Goal: Information Seeking & Learning: Learn about a topic

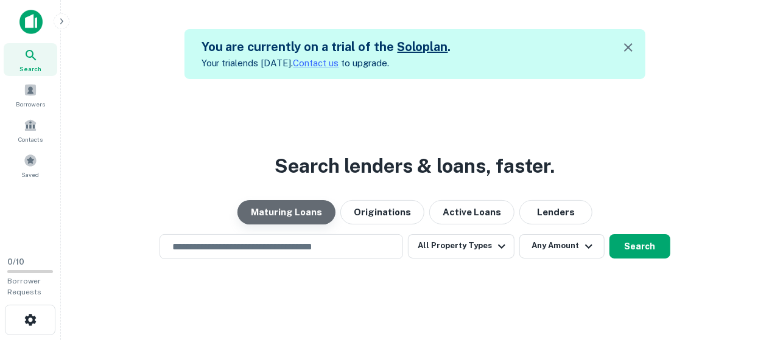
click at [312, 208] on button "Maturing Loans" at bounding box center [286, 212] width 98 height 24
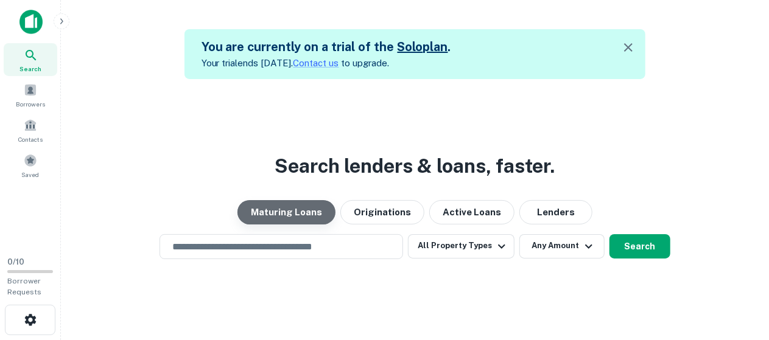
click at [312, 208] on button "Maturing Loans" at bounding box center [286, 212] width 98 height 24
drag, startPoint x: 312, startPoint y: 208, endPoint x: 269, endPoint y: 245, distance: 57.0
click at [269, 245] on div "Search lenders & loans, faster. Maturing Loans Originations Active Loans Lender…" at bounding box center [415, 249] width 688 height 340
click at [237, 200] on button "Maturing Loans" at bounding box center [286, 212] width 98 height 24
click at [269, 245] on input "text" at bounding box center [281, 247] width 232 height 14
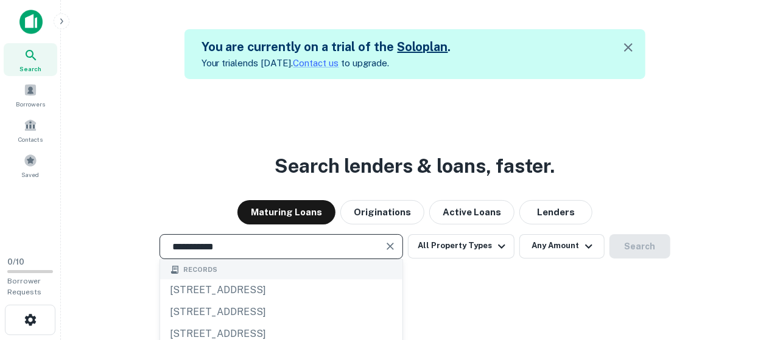
type input "**********"
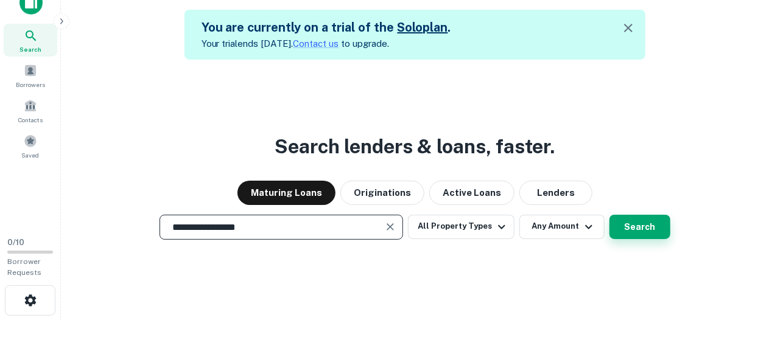
click at [654, 238] on button "Search" at bounding box center [639, 227] width 61 height 24
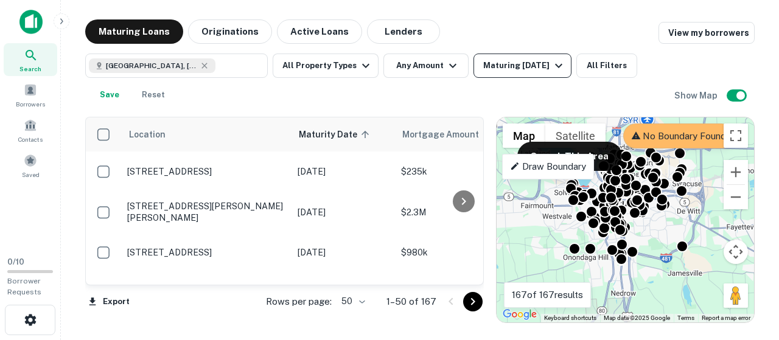
click at [557, 59] on icon "button" at bounding box center [558, 65] width 15 height 15
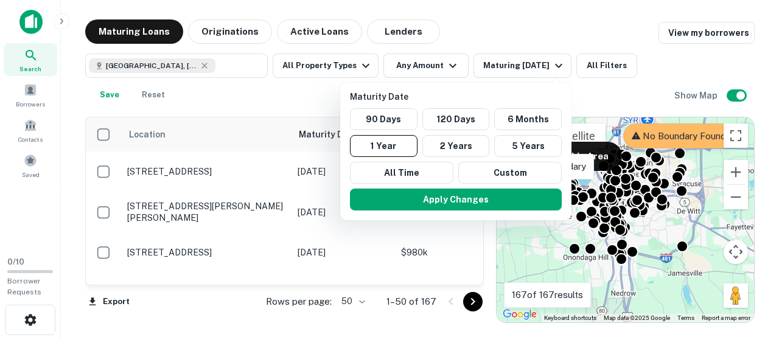
click at [629, 85] on div at bounding box center [389, 170] width 779 height 340
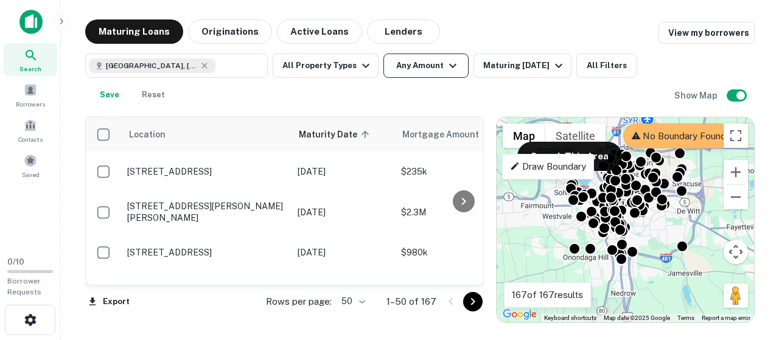
click at [437, 68] on button "Any Amount" at bounding box center [425, 66] width 85 height 24
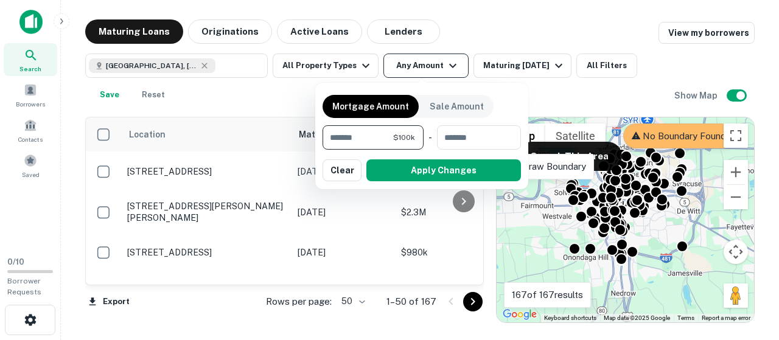
type input "*******"
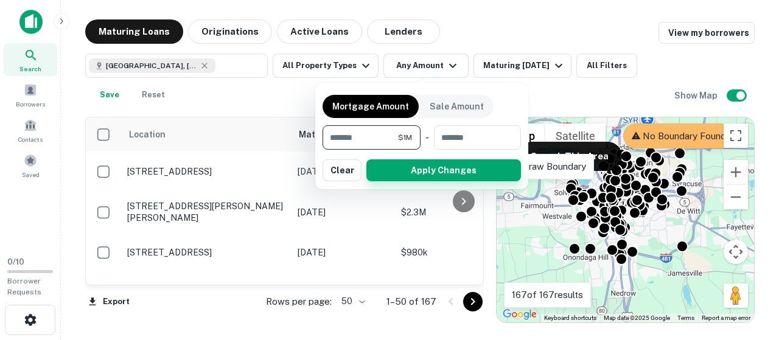
click at [409, 170] on button "Apply Changes" at bounding box center [443, 170] width 155 height 22
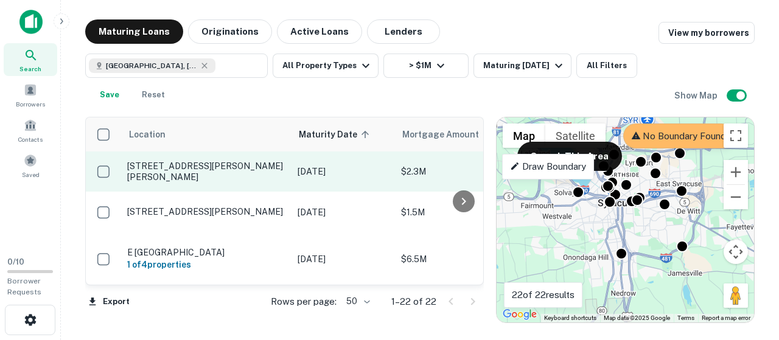
click at [307, 173] on p "[DATE]" at bounding box center [343, 171] width 91 height 13
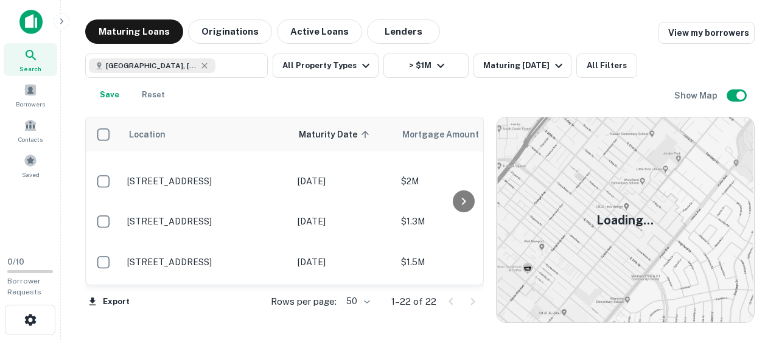
scroll to position [268, 0]
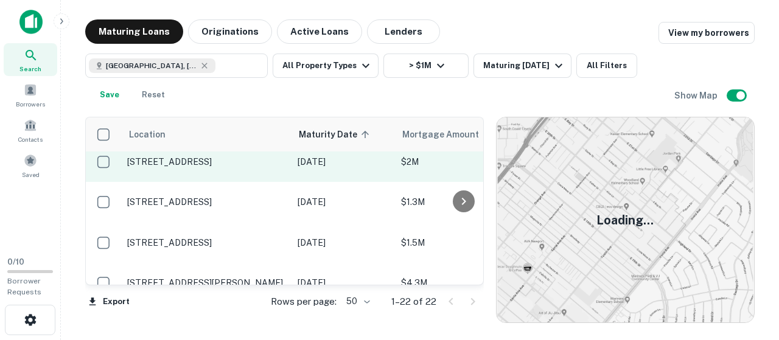
click at [218, 171] on td "[STREET_ADDRESS]" at bounding box center [206, 162] width 170 height 40
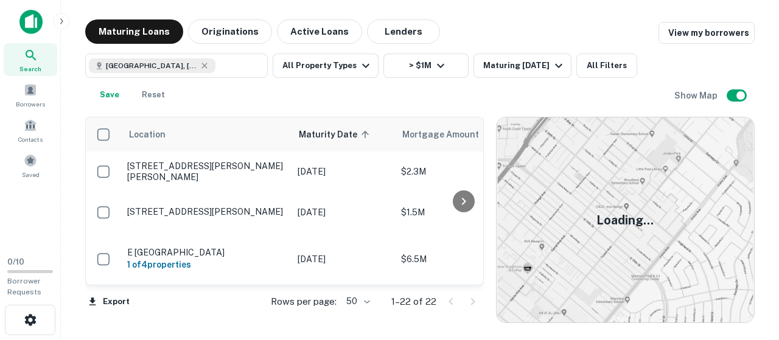
scroll to position [268, 0]
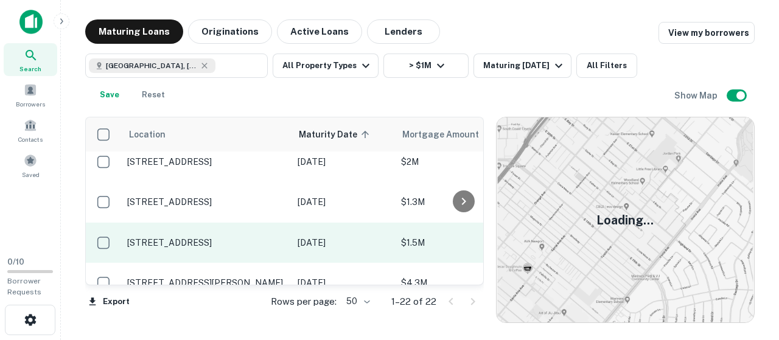
click at [387, 239] on p "[DATE]" at bounding box center [343, 242] width 91 height 13
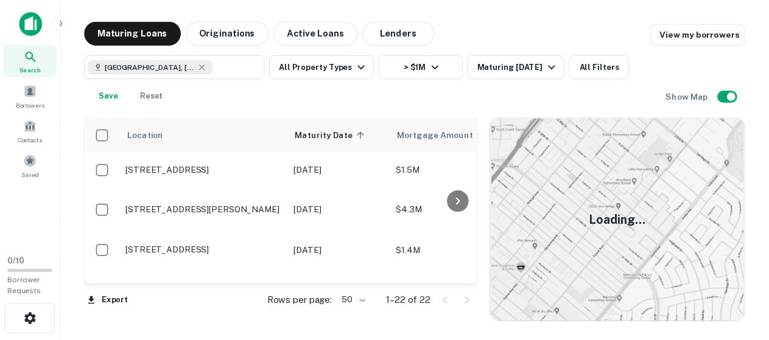
scroll to position [365, 0]
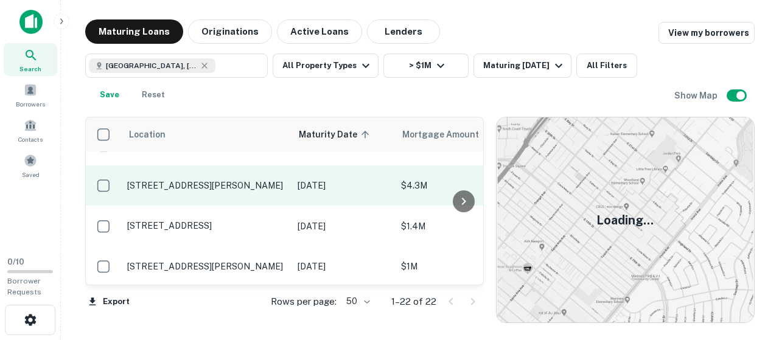
click at [366, 192] on td "[DATE]" at bounding box center [343, 186] width 103 height 40
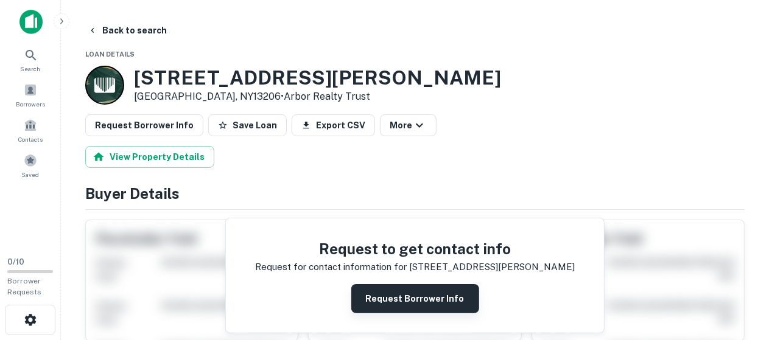
click at [393, 290] on button "Request Borrower Info" at bounding box center [415, 298] width 128 height 29
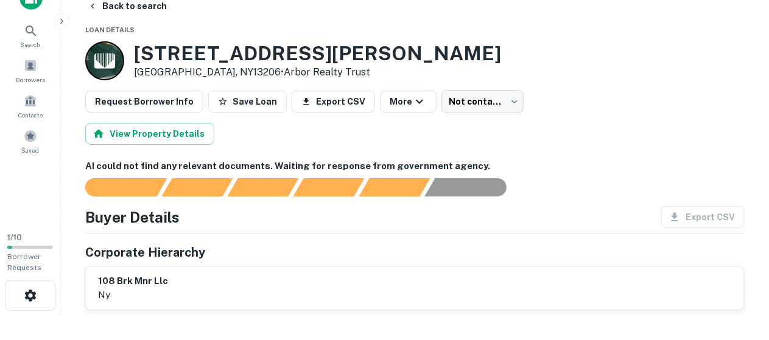
scroll to position [11, 0]
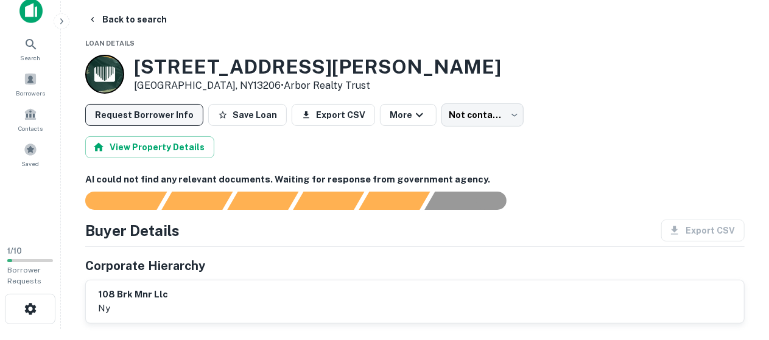
click at [150, 119] on button "Request Borrower Info" at bounding box center [144, 115] width 118 height 22
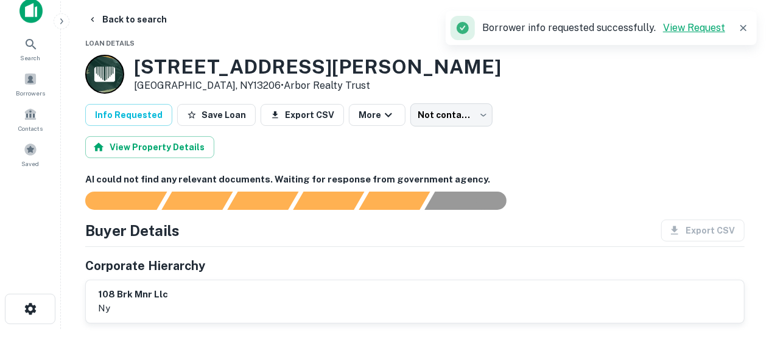
click at [687, 27] on link "View Request" at bounding box center [694, 28] width 62 height 12
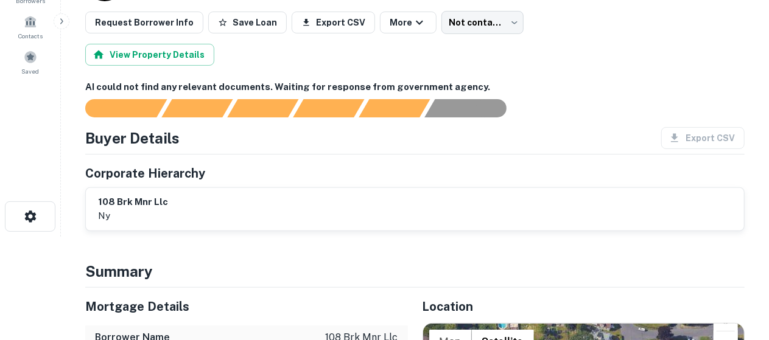
scroll to position [111, 0]
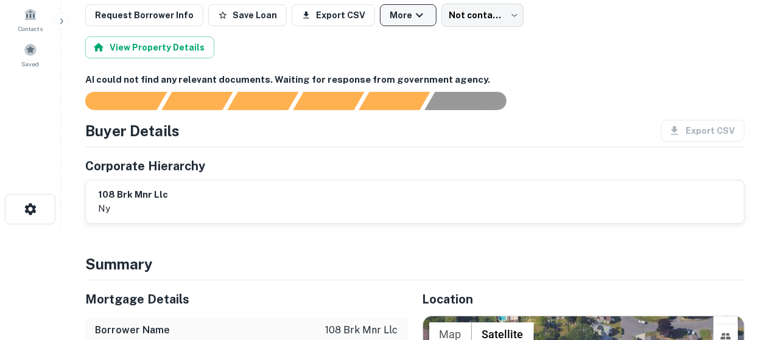
click at [412, 15] on icon "button" at bounding box center [419, 15] width 15 height 15
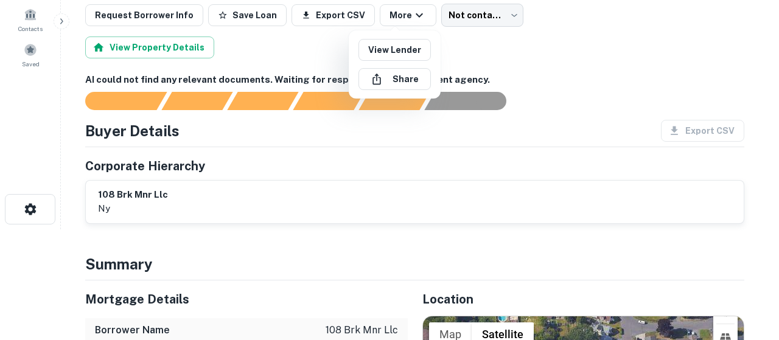
click at [607, 126] on div at bounding box center [389, 170] width 779 height 340
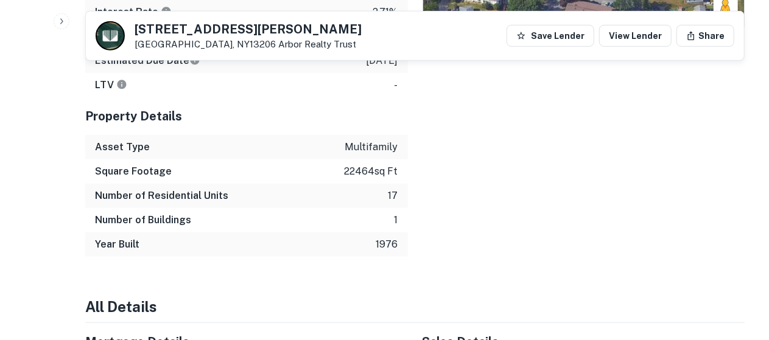
scroll to position [500, 0]
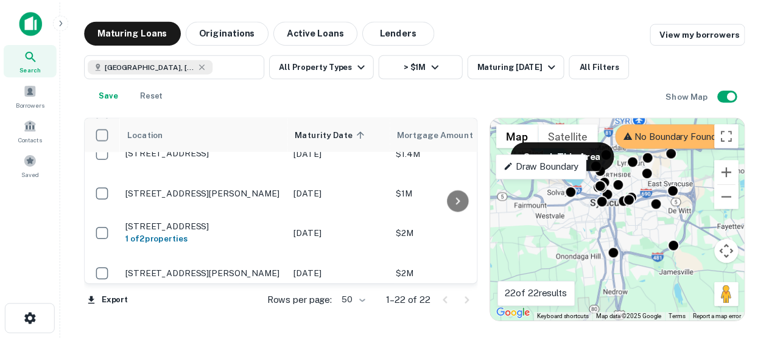
scroll to position [463, 0]
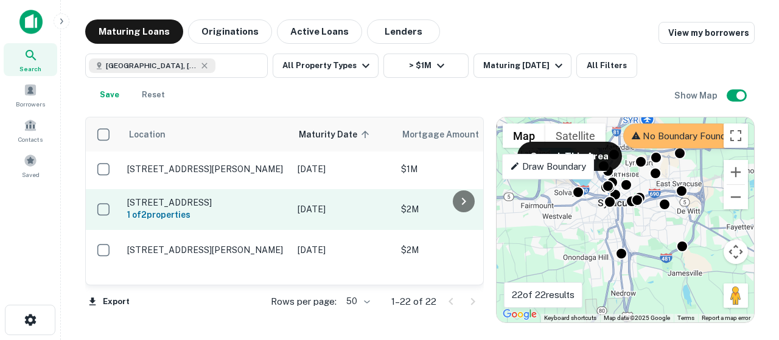
click at [243, 205] on p "[STREET_ADDRESS]" at bounding box center [206, 202] width 158 height 11
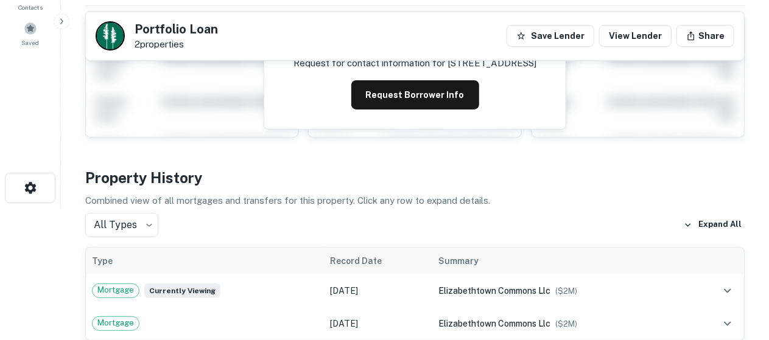
scroll to position [130, 0]
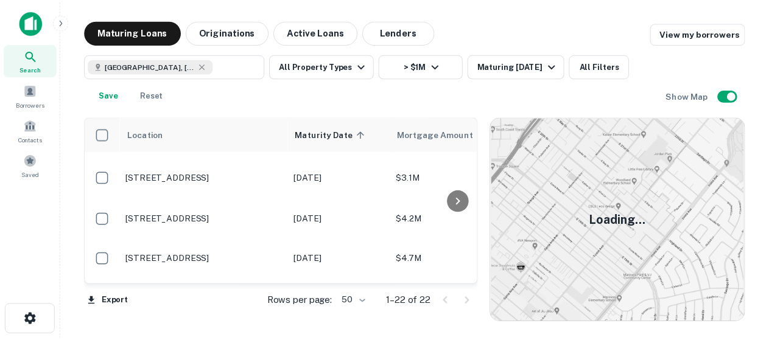
scroll to position [584, 0]
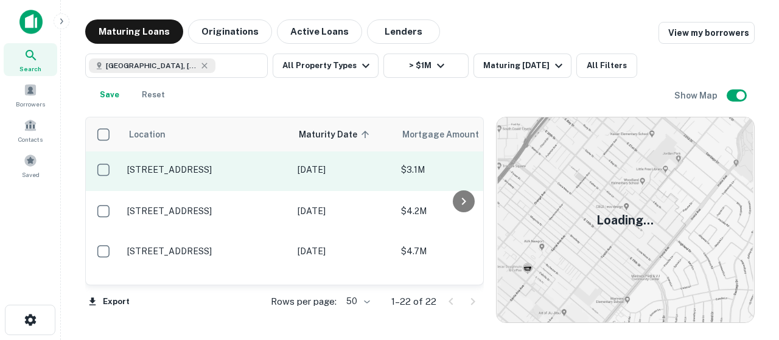
click at [288, 168] on td "[STREET_ADDRESS]" at bounding box center [206, 170] width 170 height 43
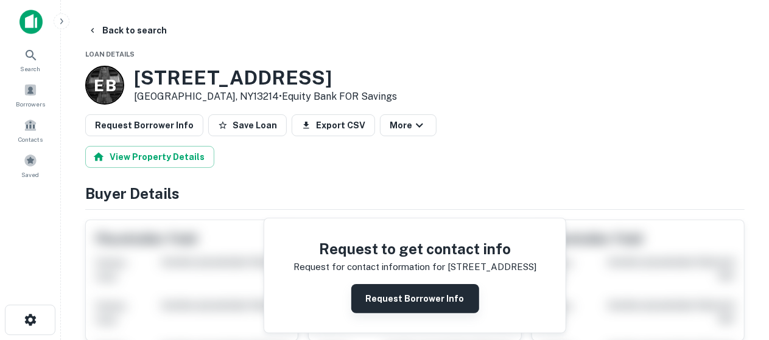
click at [399, 296] on button "Request Borrower Info" at bounding box center [415, 298] width 128 height 29
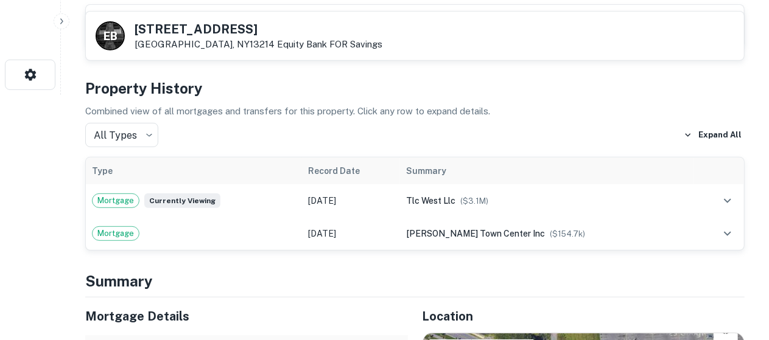
scroll to position [256, 0]
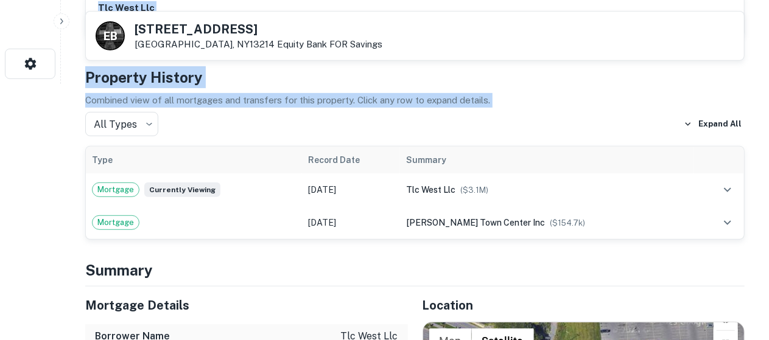
drag, startPoint x: 763, startPoint y: 87, endPoint x: 749, endPoint y: 113, distance: 29.4
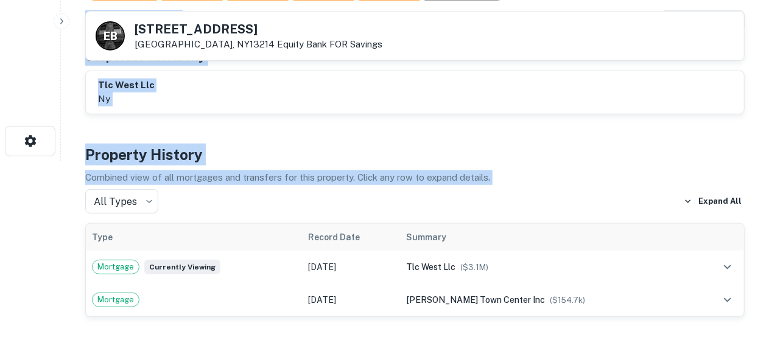
scroll to position [163, 0]
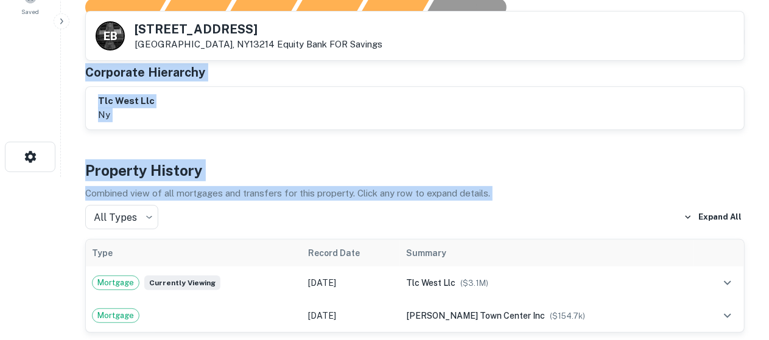
click at [543, 167] on h4 "Property History" at bounding box center [414, 170] width 659 height 22
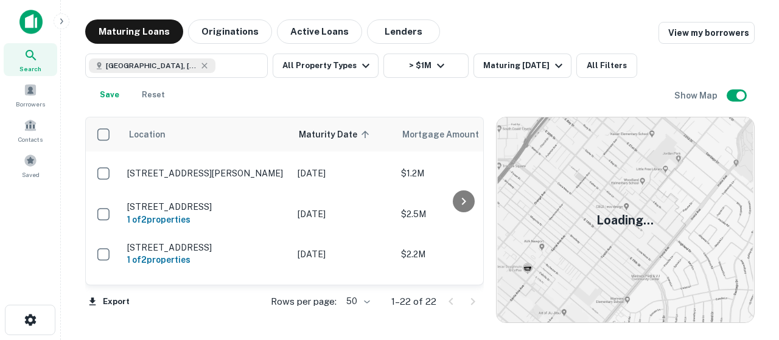
scroll to position [738, 0]
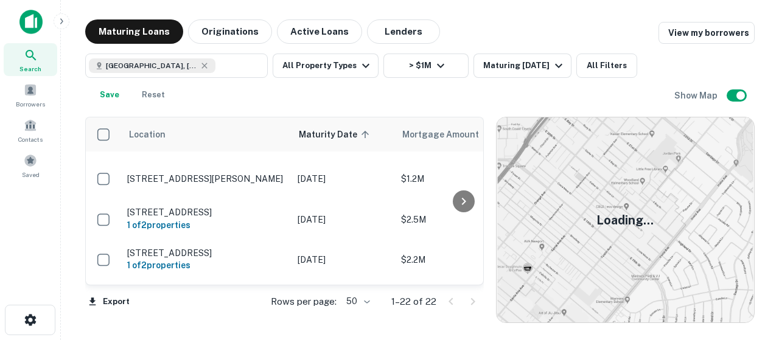
click at [717, 218] on img at bounding box center [625, 219] width 257 height 205
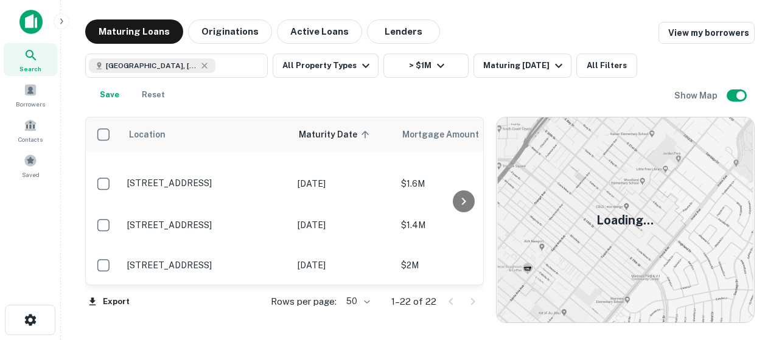
scroll to position [0, 0]
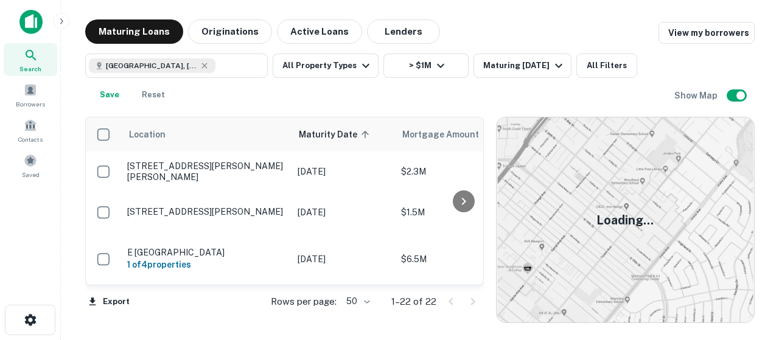
click at [401, 85] on div "Syracuse, NY, USA ​ All Property Types > $1M Maturing In 1 Year All Filters Sav…" at bounding box center [379, 81] width 589 height 54
click at [443, 62] on icon "button" at bounding box center [440, 65] width 15 height 15
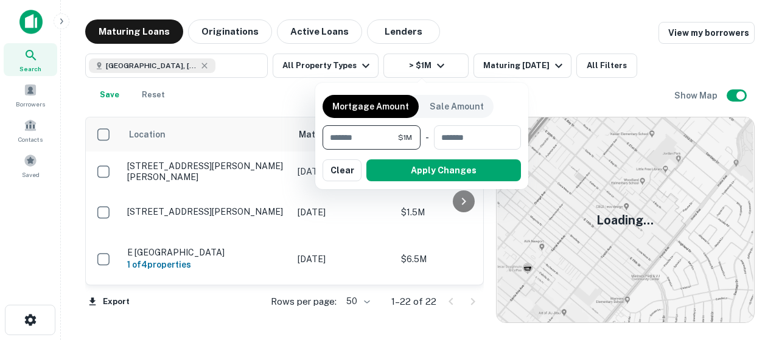
click at [332, 140] on input "*******" at bounding box center [360, 137] width 75 height 24
type input "*"
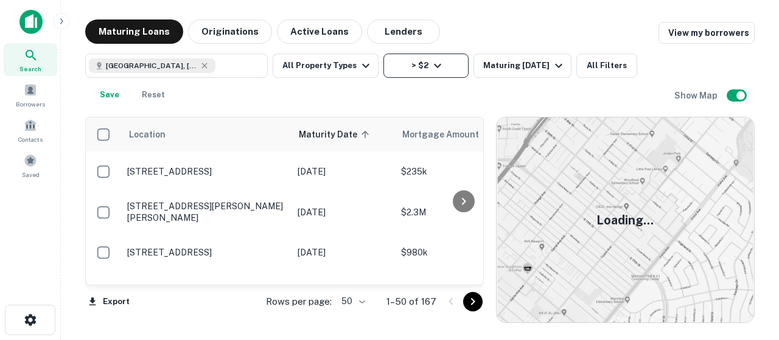
click at [422, 58] on button "> $2" at bounding box center [425, 66] width 85 height 24
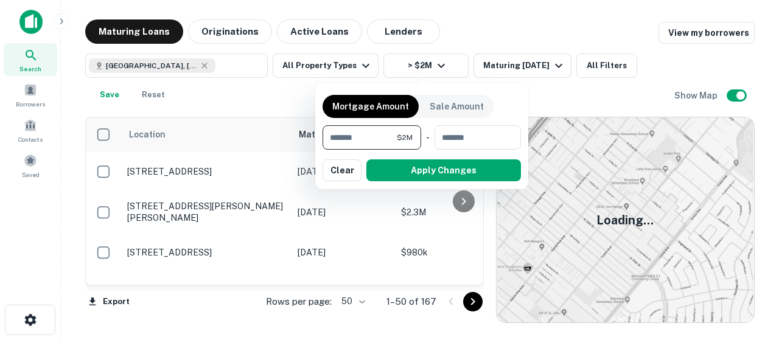
type input "*******"
click at [429, 172] on button "Apply Changes" at bounding box center [443, 170] width 155 height 22
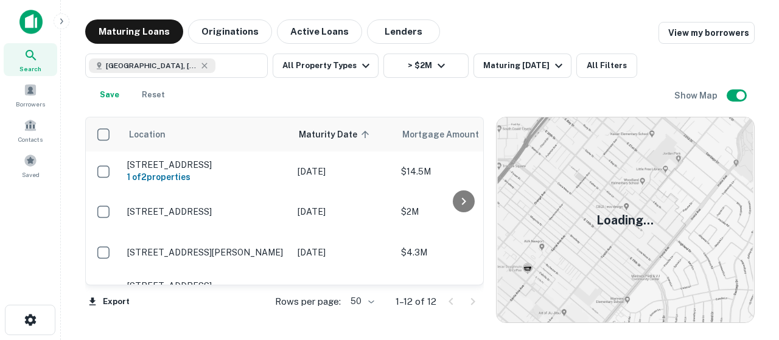
scroll to position [99, 0]
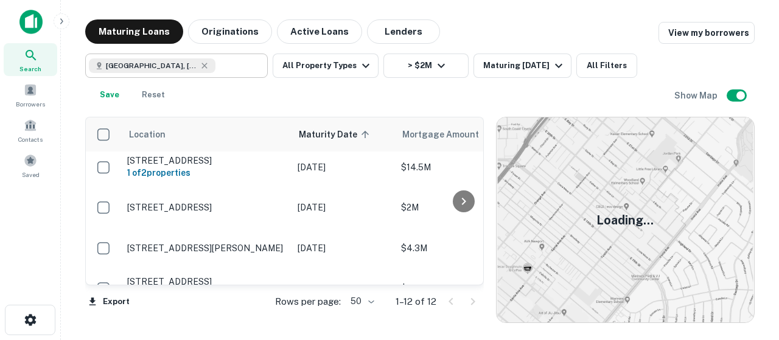
click at [215, 65] on input "text" at bounding box center [238, 65] width 47 height 17
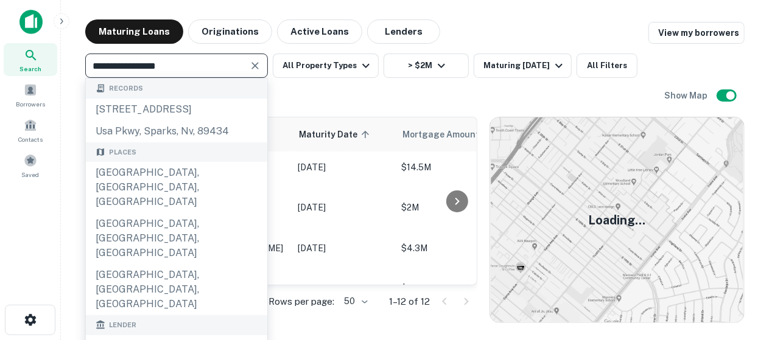
click at [198, 65] on input "**********" at bounding box center [166, 65] width 155 height 17
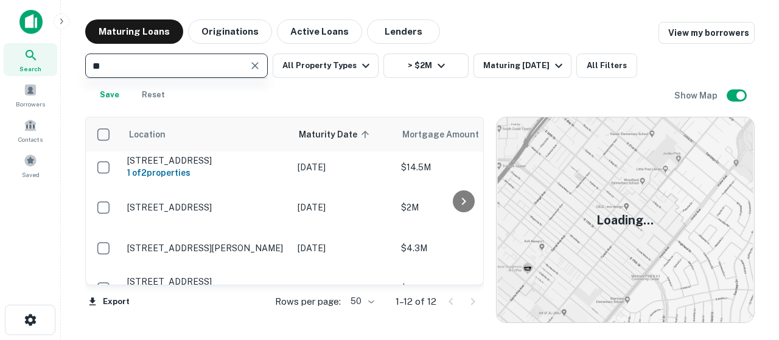
type input "*"
type input "*****"
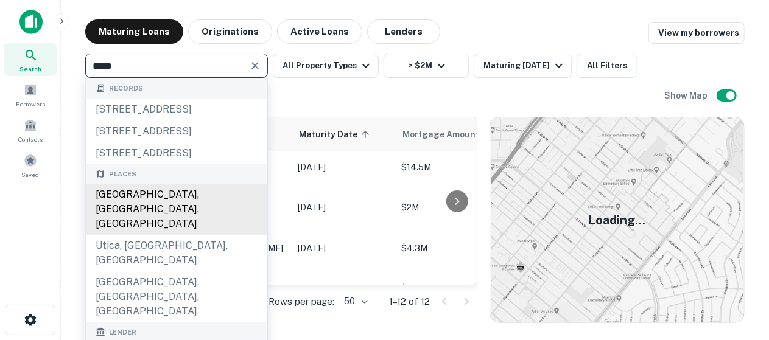
click at [138, 197] on div "Utica, NY, USA" at bounding box center [176, 209] width 181 height 51
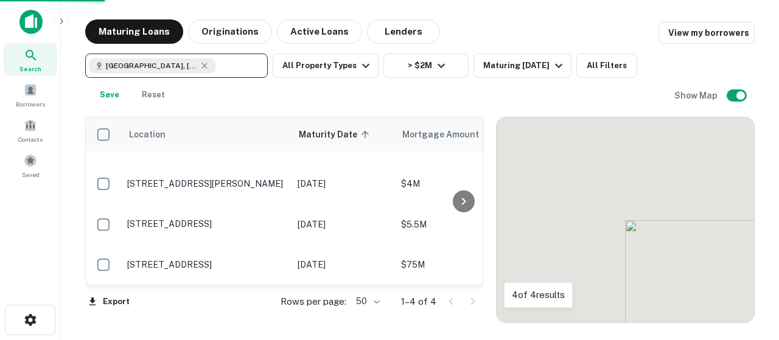
scroll to position [40, 0]
